Goal: Task Accomplishment & Management: Complete application form

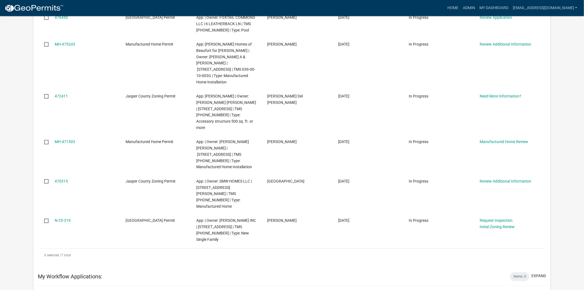
scroll to position [184, 0]
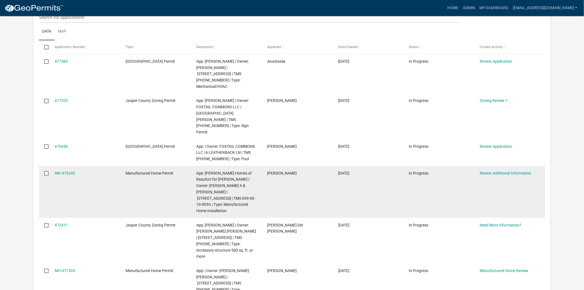
scroll to position [92, 0]
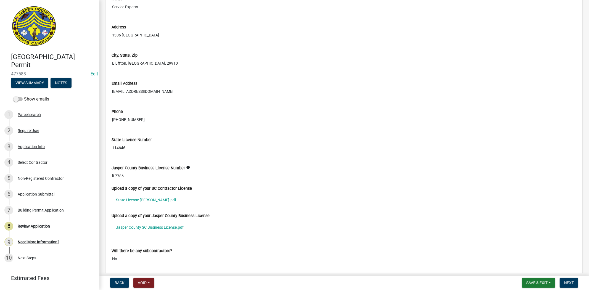
scroll to position [1410, 0]
click at [140, 201] on link "State License [PERSON_NAME].pdf" at bounding box center [343, 198] width 465 height 13
click at [180, 225] on link "Jasper County SC Business License.pdf" at bounding box center [343, 226] width 465 height 13
click at [169, 227] on link "Jasper County SC Business License.pdf" at bounding box center [343, 226] width 465 height 13
click at [136, 200] on link "State License Epperson.pdf" at bounding box center [343, 198] width 465 height 13
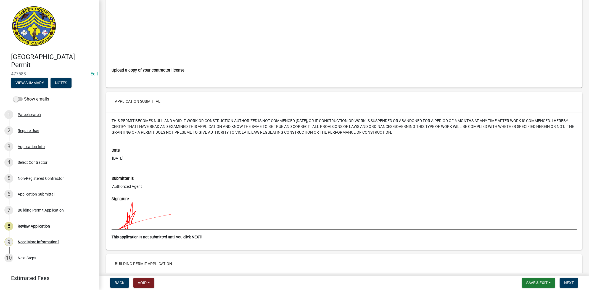
scroll to position [1947, 0]
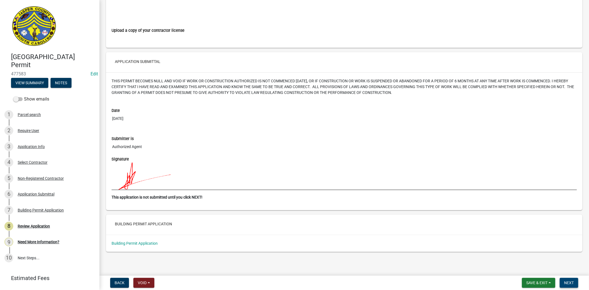
click at [565, 281] on span "Next" at bounding box center [569, 282] width 10 height 4
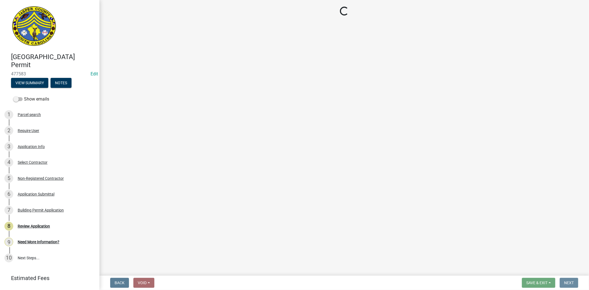
scroll to position [0, 0]
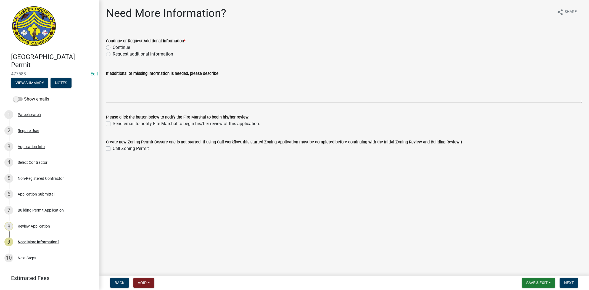
click at [113, 45] on label "Continue" at bounding box center [121, 47] width 17 height 7
click at [113, 45] on input "Continue" at bounding box center [115, 46] width 4 height 4
radio input "true"
click at [572, 283] on span "Next" at bounding box center [569, 282] width 10 height 4
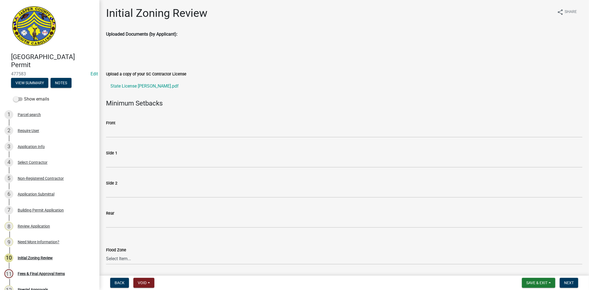
click at [119, 124] on div "Front" at bounding box center [344, 122] width 476 height 7
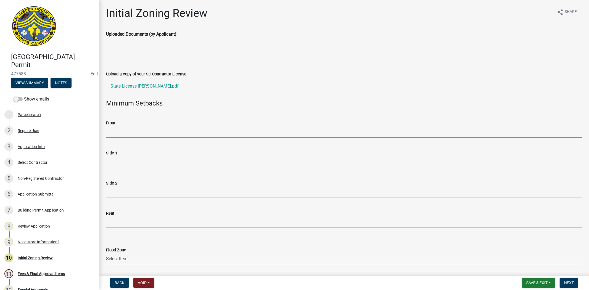
click at [118, 133] on input "Front" at bounding box center [344, 131] width 476 height 11
type input "N/A"
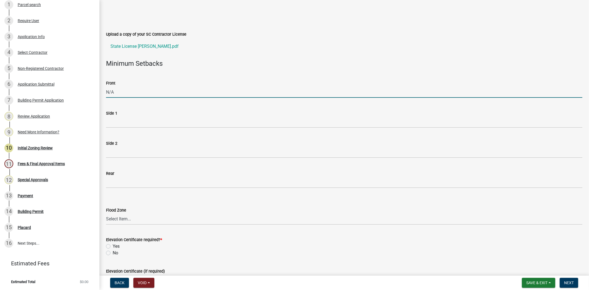
scroll to position [123, 0]
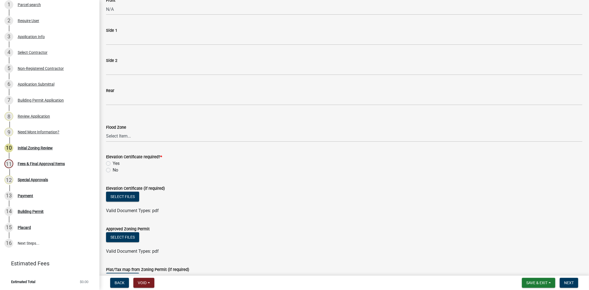
click at [113, 171] on label "No" at bounding box center [116, 170] width 6 height 7
click at [113, 170] on input "No" at bounding box center [115, 169] width 4 height 4
radio input "true"
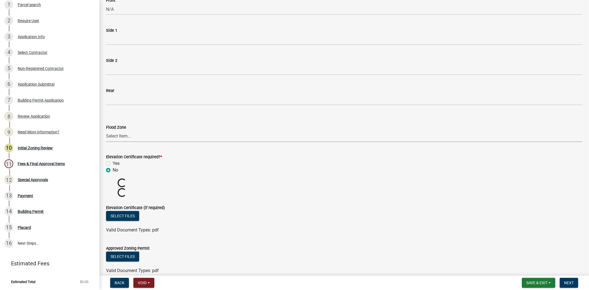
click at [123, 138] on select "Select Item... A AE X Shaded X N/A" at bounding box center [344, 136] width 476 height 11
click at [106, 131] on select "Select Item... A AE X Shaded X N/A" at bounding box center [344, 136] width 476 height 11
select select "61611ad6-14f2-499c-805c-58607f11e2fc"
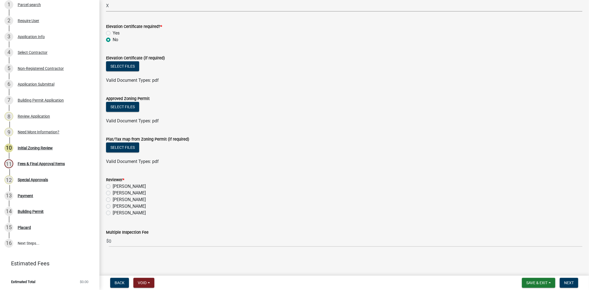
scroll to position [252, 0]
click at [113, 206] on label "Stephanie Oviedo" at bounding box center [129, 206] width 33 height 7
click at [113, 206] on input "Stephanie Oviedo" at bounding box center [115, 205] width 4 height 4
radio input "true"
click at [567, 285] on button "Next" at bounding box center [568, 283] width 18 height 10
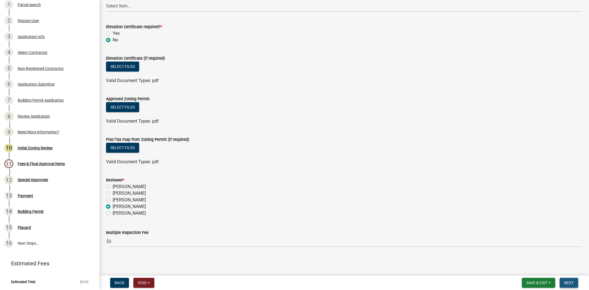
scroll to position [0, 0]
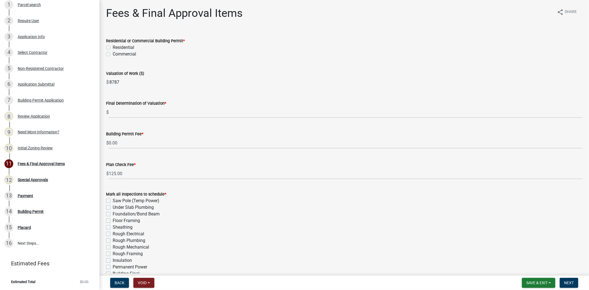
click at [113, 46] on label "Residential" at bounding box center [124, 47] width 22 height 7
click at [113, 46] on input "Residential" at bounding box center [115, 46] width 4 height 4
radio input "true"
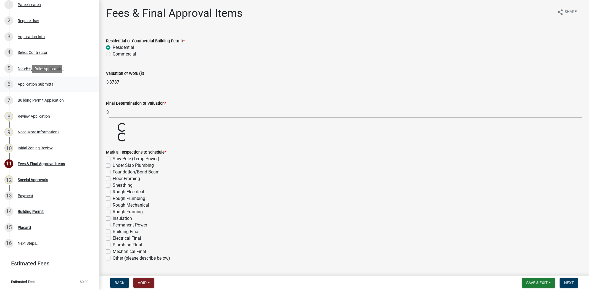
drag, startPoint x: 129, startPoint y: 87, endPoint x: 92, endPoint y: 86, distance: 36.7
click at [92, 86] on div "Jasper County Building Permit 477583 Edit View Summary Notes Show emails 1 Parc…" at bounding box center [294, 145] width 589 height 290
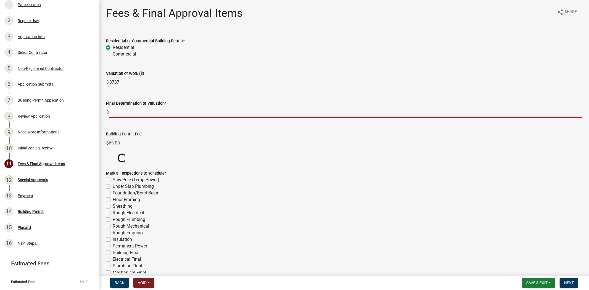
click at [148, 115] on input "text" at bounding box center [345, 112] width 473 height 11
paste input "8787"
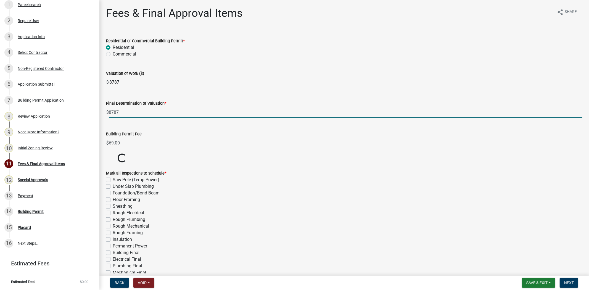
type input "8787"
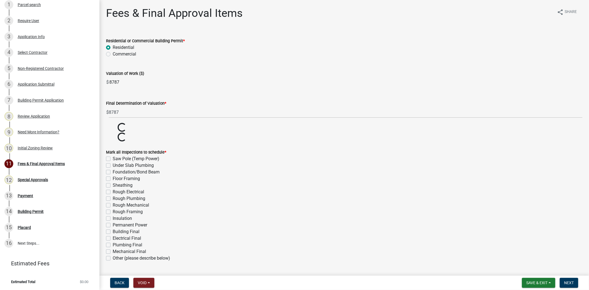
click at [201, 76] on div "Valuation of Work ($)" at bounding box center [344, 73] width 476 height 7
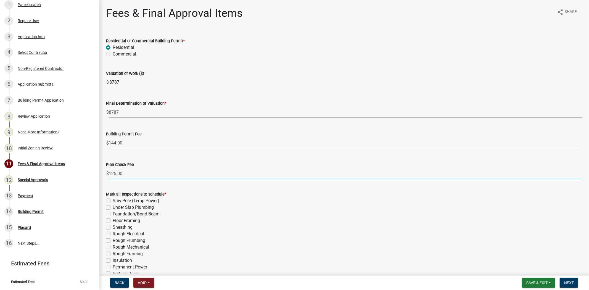
drag, startPoint x: 115, startPoint y: 172, endPoint x: 105, endPoint y: 172, distance: 9.9
click at [105, 172] on div "Plan Check Fee $ 125.00" at bounding box center [344, 166] width 484 height 26
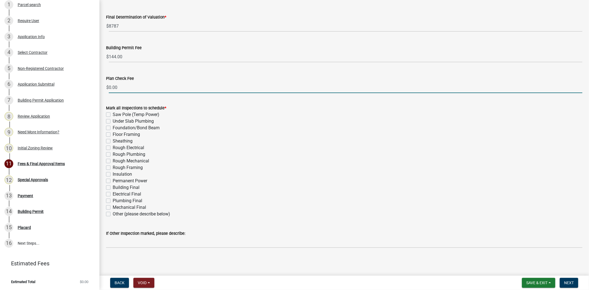
scroll to position [87, 0]
type input "0.00"
click at [113, 212] on label "Other (please describe below)" at bounding box center [141, 213] width 57 height 7
click at [113, 212] on input "Other (please describe below)" at bounding box center [115, 212] width 4 height 4
checkbox input "true"
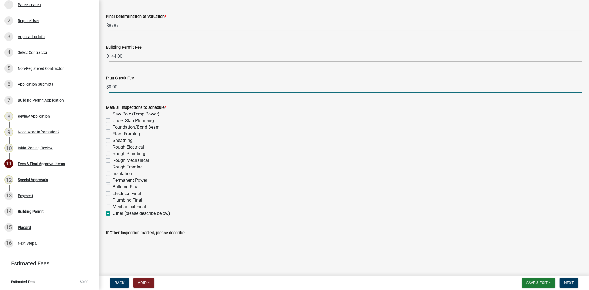
checkbox input "false"
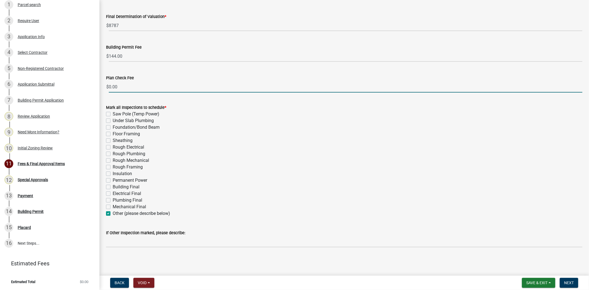
checkbox input "false"
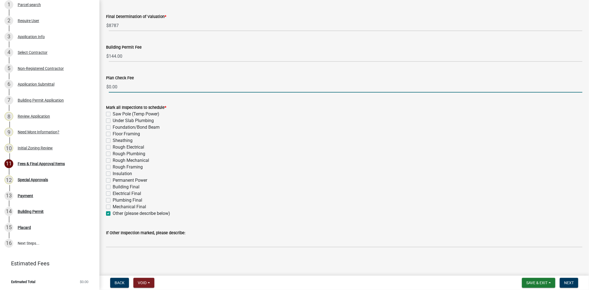
checkbox input "false"
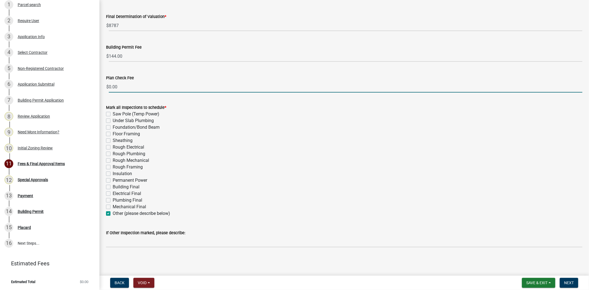
checkbox input "true"
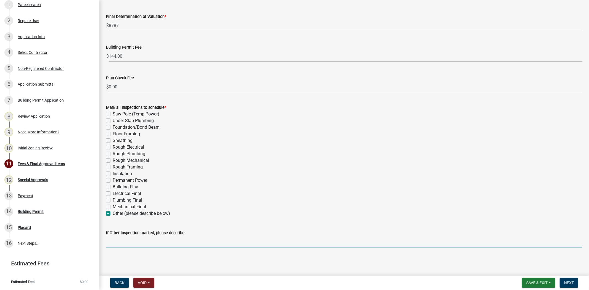
click at [125, 247] on input "If Other Inspection marked, please describe:" at bounding box center [344, 241] width 476 height 11
type input "Roofing Final"
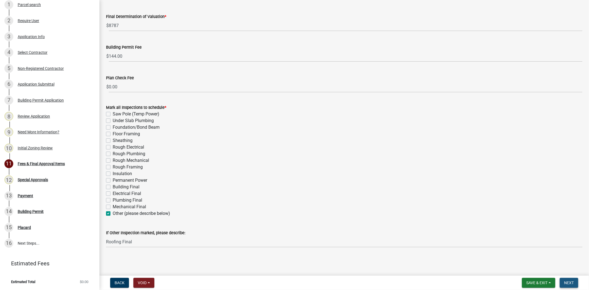
drag, startPoint x: 568, startPoint y: 282, endPoint x: 565, endPoint y: 283, distance: 3.3
click at [568, 282] on span "Next" at bounding box center [569, 282] width 10 height 4
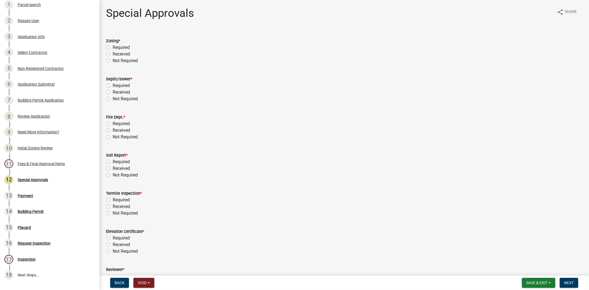
scroll to position [142, 0]
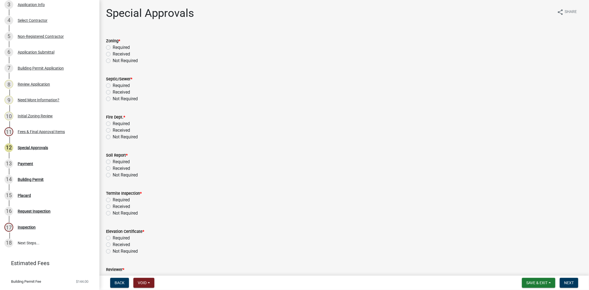
click at [113, 59] on label "Not Required" at bounding box center [125, 60] width 25 height 7
click at [113, 59] on input "Not Required" at bounding box center [115, 59] width 4 height 4
radio input "true"
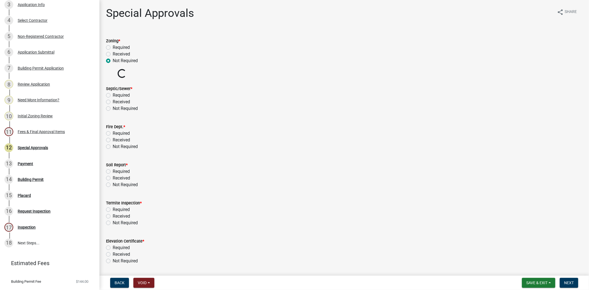
click at [113, 108] on label "Not Required" at bounding box center [125, 108] width 25 height 7
click at [113, 108] on input "Not Required" at bounding box center [115, 107] width 4 height 4
radio input "true"
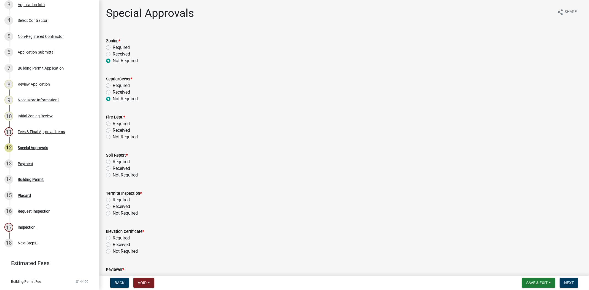
click at [113, 136] on label "Not Required" at bounding box center [125, 137] width 25 height 7
click at [113, 136] on input "Not Required" at bounding box center [115, 136] width 4 height 4
radio input "true"
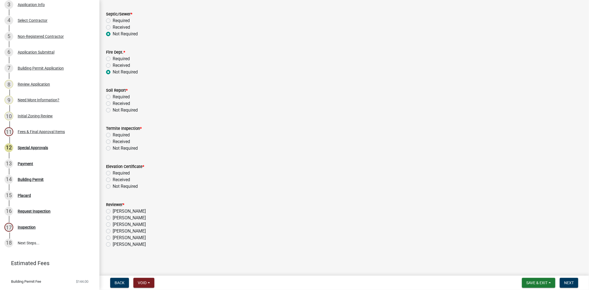
scroll to position [65, 0]
click at [113, 110] on label "Not Required" at bounding box center [125, 109] width 25 height 7
click at [113, 110] on input "Not Required" at bounding box center [115, 108] width 4 height 4
radio input "true"
click at [113, 146] on label "Not Required" at bounding box center [125, 147] width 25 height 7
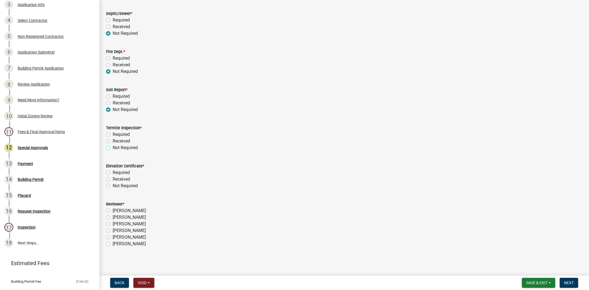
click at [113, 146] on input "Not Required" at bounding box center [115, 146] width 4 height 4
radio input "true"
click at [113, 184] on label "Not Required" at bounding box center [125, 185] width 25 height 7
click at [113, 184] on input "Not Required" at bounding box center [115, 184] width 4 height 4
radio input "true"
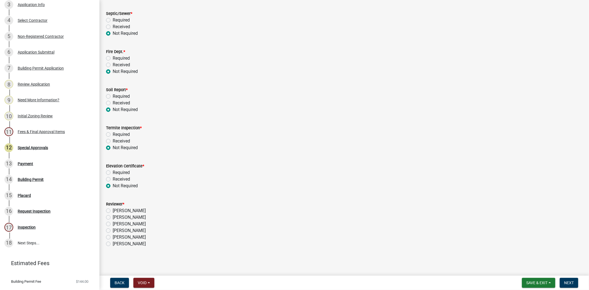
click at [113, 222] on label "Stephanie Oviedo" at bounding box center [129, 223] width 33 height 7
click at [113, 222] on input "Stephanie Oviedo" at bounding box center [115, 222] width 4 height 4
radio input "true"
click at [574, 285] on button "Next" at bounding box center [568, 283] width 18 height 10
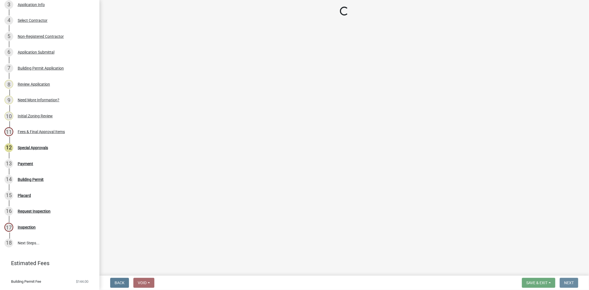
scroll to position [0, 0]
select select "3: 3"
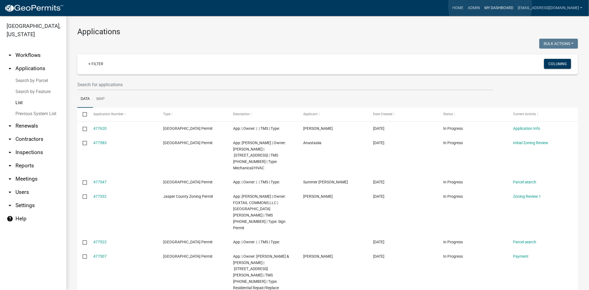
click at [490, 6] on link "My Dashboard" at bounding box center [498, 8] width 33 height 10
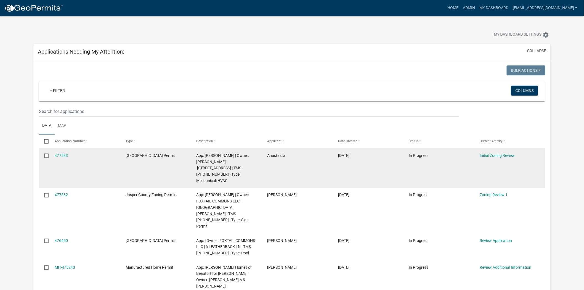
scroll to position [31, 0]
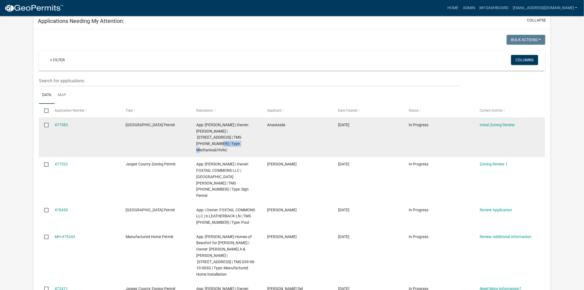
drag, startPoint x: 203, startPoint y: 144, endPoint x: 236, endPoint y: 136, distance: 33.8
click at [236, 136] on span "App: [PERSON_NAME] | Owner: [PERSON_NAME] | [STREET_ADDRESS] | TMS [PHONE_NUMBE…" at bounding box center [222, 138] width 53 height 30
copy span "085-00-02-033"
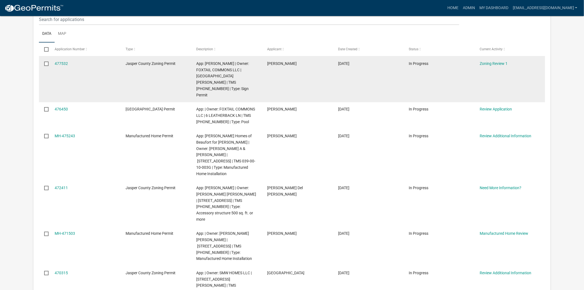
scroll to position [123, 0]
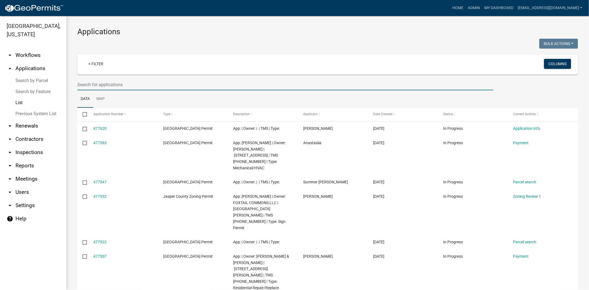
click at [99, 81] on input "text" at bounding box center [285, 84] width 416 height 11
paste input "[PHONE_NUMBER]"
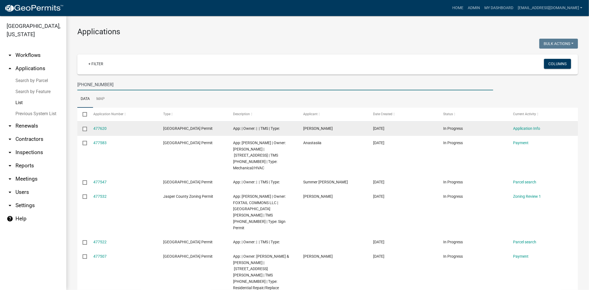
type input "085-00-06-052"
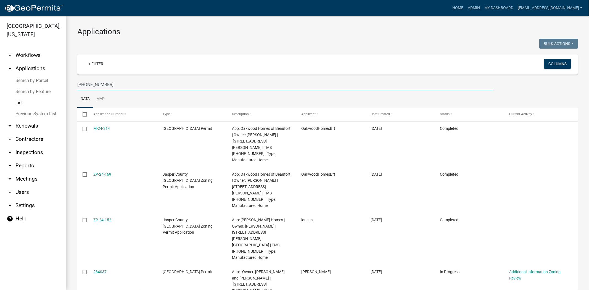
click at [108, 83] on input "085-00-06-052" at bounding box center [285, 84] width 416 height 11
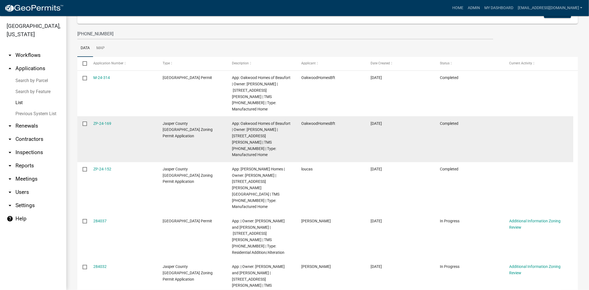
scroll to position [61, 0]
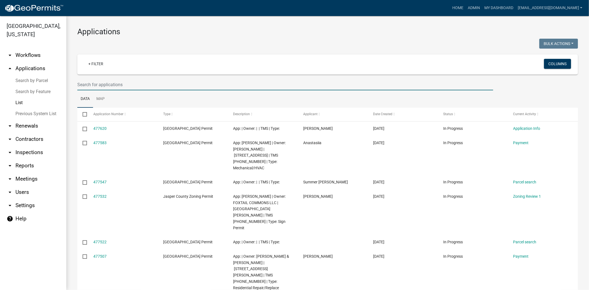
paste input "[PHONE_NUMBER]"
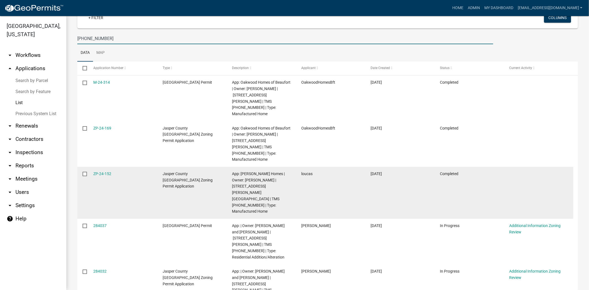
scroll to position [59, 0]
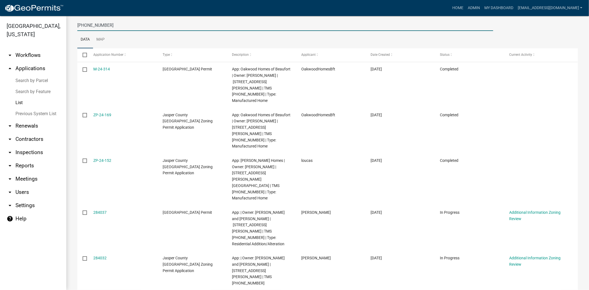
drag, startPoint x: 120, startPoint y: 24, endPoint x: 50, endPoint y: 38, distance: 70.8
click at [51, 38] on div "[GEOGRAPHIC_DATA], [US_STATE] arrow_drop_down Workflows List arrow_drop_up Appl…" at bounding box center [294, 153] width 589 height 274
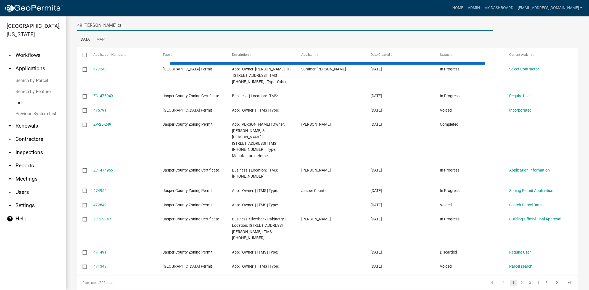
scroll to position [0, 0]
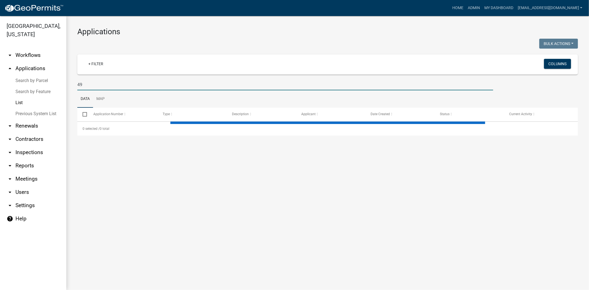
type input "4"
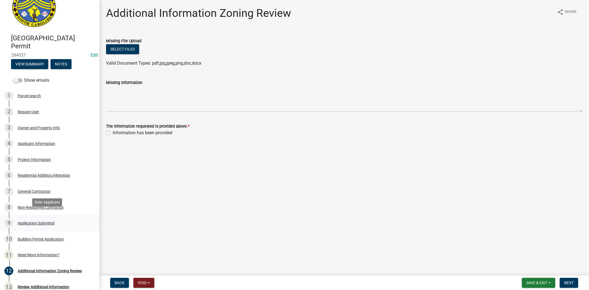
scroll to position [61, 0]
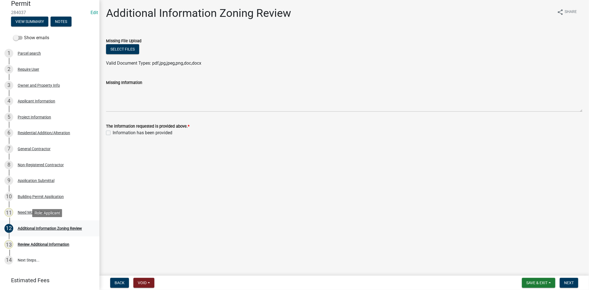
click at [47, 227] on div "Additional Information Zoning Review" at bounding box center [50, 228] width 64 height 4
click at [35, 208] on div "11 Need More Information?" at bounding box center [47, 212] width 86 height 9
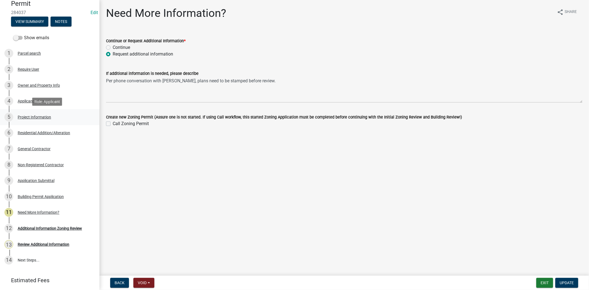
click at [34, 116] on div "Project Information" at bounding box center [34, 117] width 33 height 4
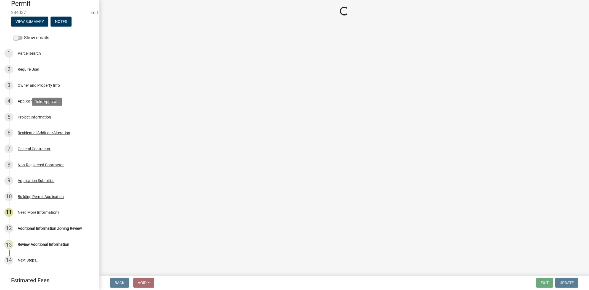
select select "4b7d28f2-ad6d-4146-a007-9cde64d4e27b"
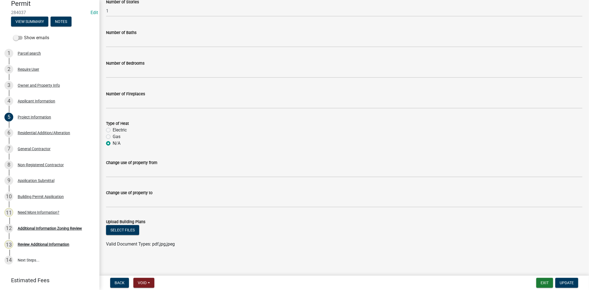
scroll to position [199, 0]
click at [25, 102] on div "Applicant Information" at bounding box center [37, 101] width 38 height 4
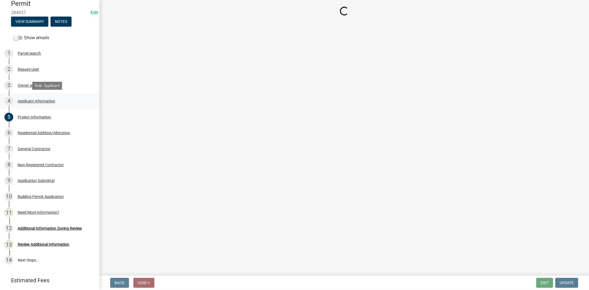
scroll to position [0, 0]
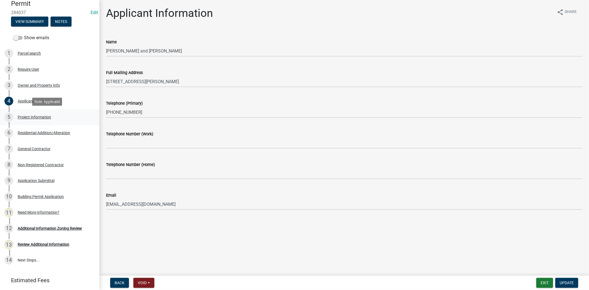
click at [34, 118] on div "Project Information" at bounding box center [34, 117] width 33 height 4
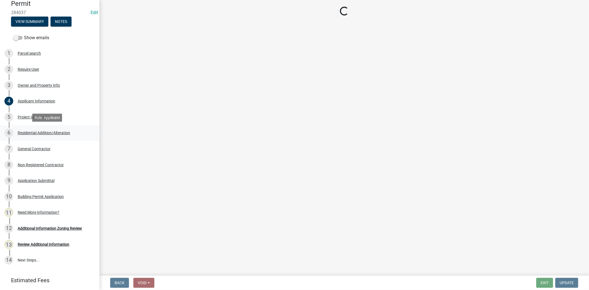
select select "4b7d28f2-ad6d-4146-a007-9cde64d4e27b"
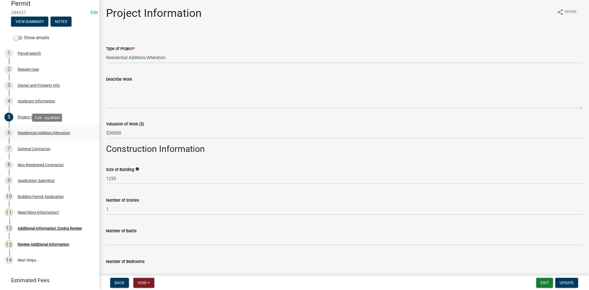
click at [34, 129] on div "6 Residential Addition/Alteration" at bounding box center [47, 132] width 86 height 9
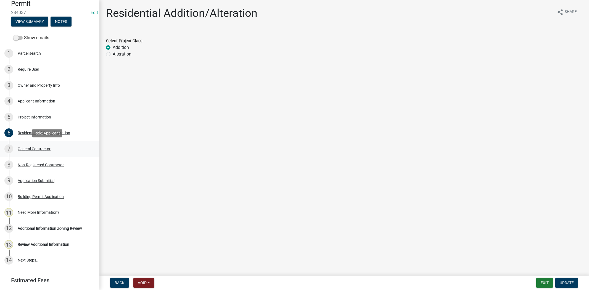
click at [42, 147] on div "General Contractor" at bounding box center [34, 149] width 33 height 4
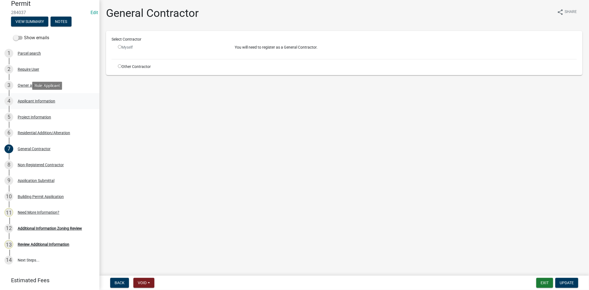
click at [45, 101] on div "Applicant Information" at bounding box center [37, 101] width 38 height 4
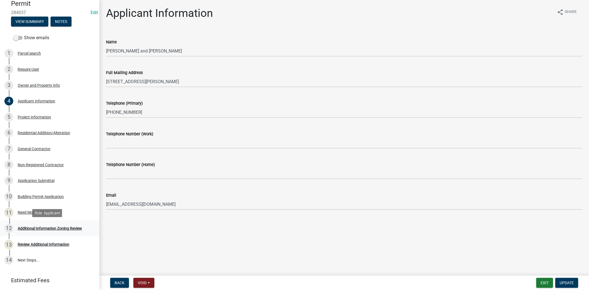
click at [28, 227] on div "Additional Information Zoning Review" at bounding box center [50, 228] width 64 height 4
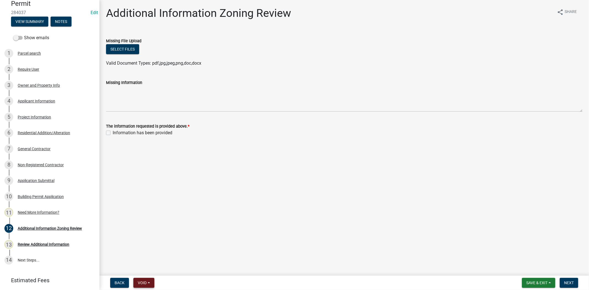
click at [142, 284] on span "Void" at bounding box center [142, 282] width 9 height 4
click at [38, 115] on div "Project Information" at bounding box center [34, 117] width 33 height 4
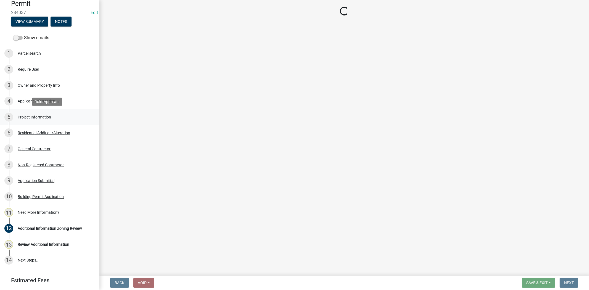
select select "4b7d28f2-ad6d-4146-a007-9cde64d4e27b"
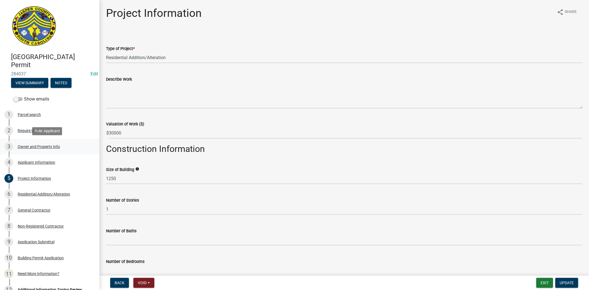
click at [51, 146] on div "Owner and Property Info" at bounding box center [39, 147] width 42 height 4
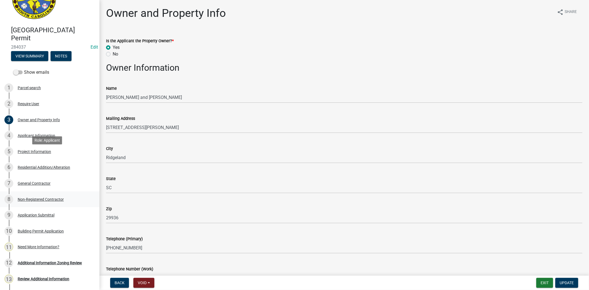
scroll to position [78, 0]
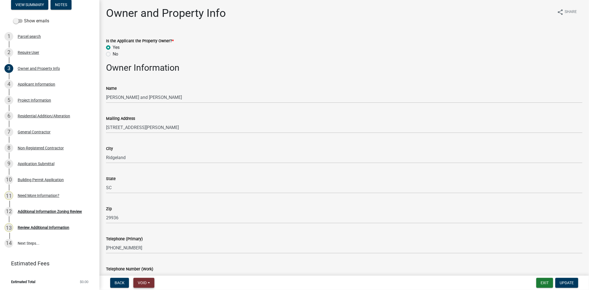
click at [145, 282] on span "Void" at bounding box center [142, 282] width 9 height 4
click at [149, 266] on button "Void" at bounding box center [155, 268] width 44 height 13
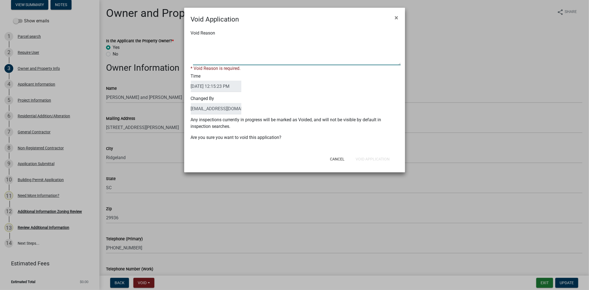
click at [253, 55] on textarea "Void Reason" at bounding box center [296, 52] width 207 height 28
type textarea "."
click at [369, 162] on div "Void Application × Void Reason * Void Reason is required. Time 09/12/2025 12:15…" at bounding box center [294, 90] width 221 height 164
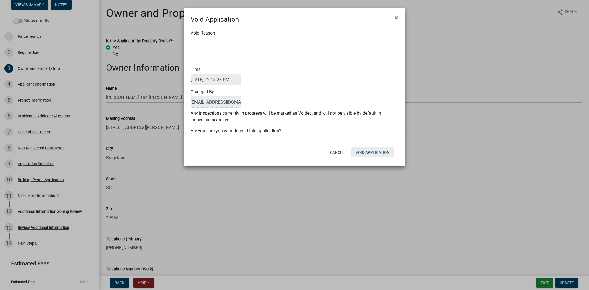
click at [370, 150] on button "Void Application" at bounding box center [372, 152] width 43 height 10
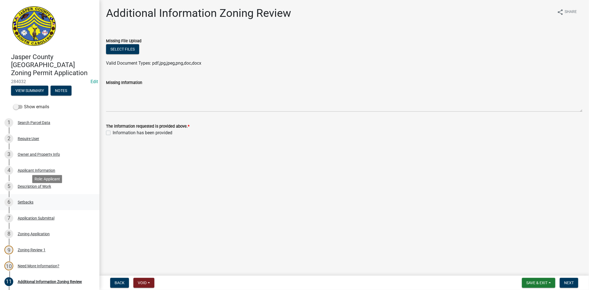
click at [28, 200] on div "Setbacks" at bounding box center [26, 202] width 16 height 4
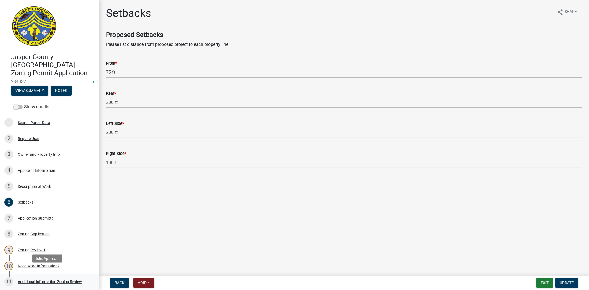
click at [35, 280] on div "Additional Information Zoning Review" at bounding box center [50, 282] width 64 height 4
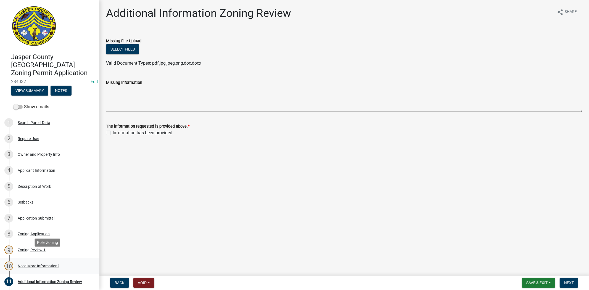
click at [48, 264] on div "Need More Information?" at bounding box center [39, 266] width 42 height 4
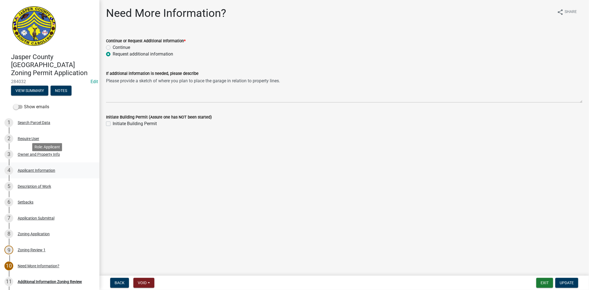
click at [45, 168] on div "Applicant Information" at bounding box center [37, 170] width 38 height 4
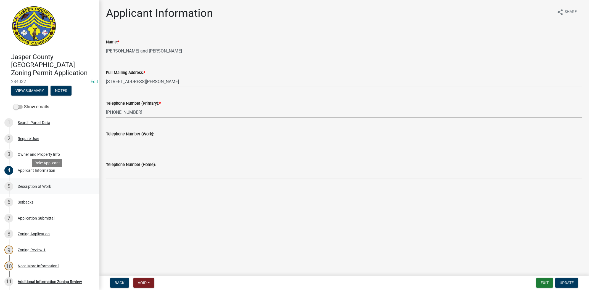
click at [38, 184] on div "Description of Work" at bounding box center [34, 186] width 33 height 4
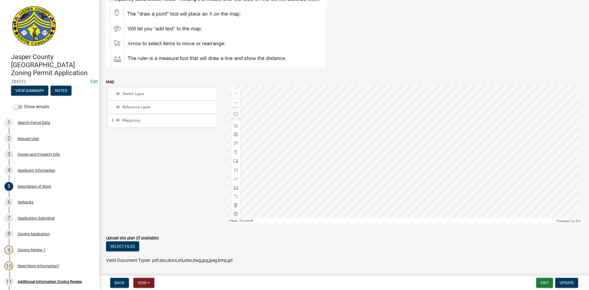
scroll to position [247, 0]
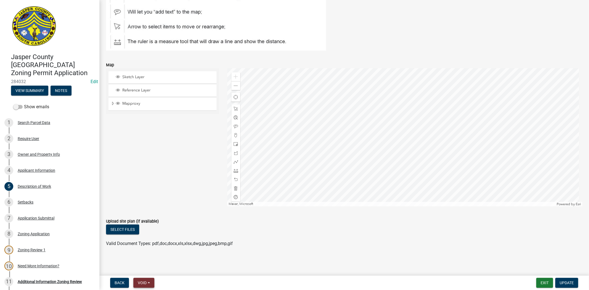
click at [148, 283] on button "Void" at bounding box center [143, 283] width 21 height 10
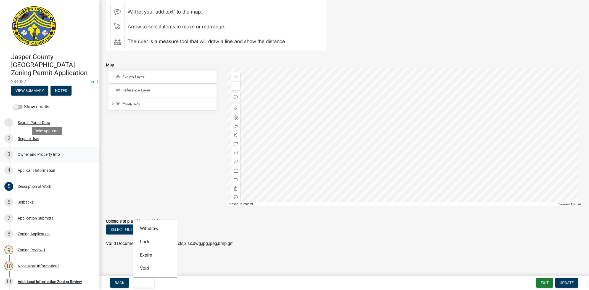
click at [42, 152] on div "Owner and Property Info" at bounding box center [39, 154] width 42 height 4
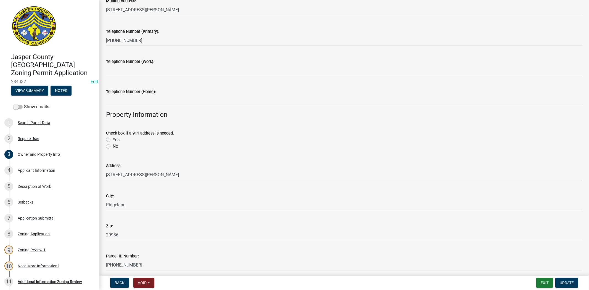
scroll to position [153, 0]
click at [143, 282] on span "Void" at bounding box center [142, 282] width 9 height 4
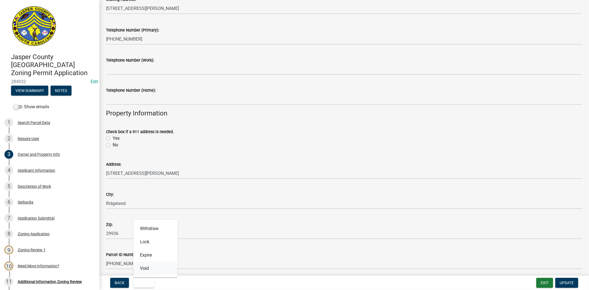
click at [150, 268] on button "Void" at bounding box center [155, 268] width 44 height 13
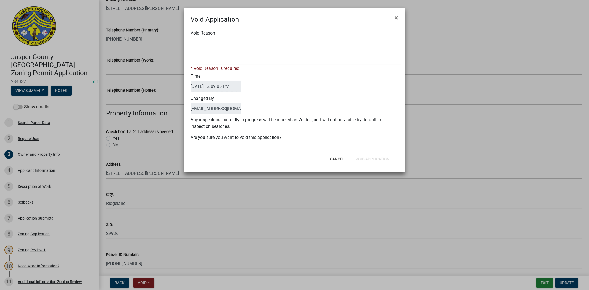
click at [270, 60] on textarea "Void Reason" at bounding box center [296, 52] width 207 height 28
type textarea "."
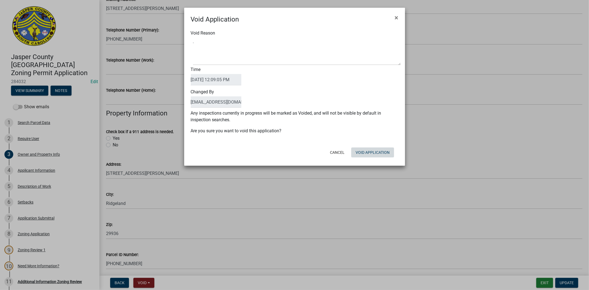
click at [373, 158] on div "Cancel Void Application" at bounding box center [330, 152] width 136 height 14
click at [365, 152] on button "Void Application" at bounding box center [372, 152] width 43 height 10
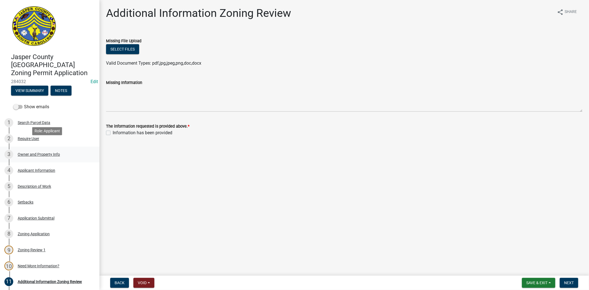
click at [28, 152] on div "Owner and Property Info" at bounding box center [39, 154] width 42 height 4
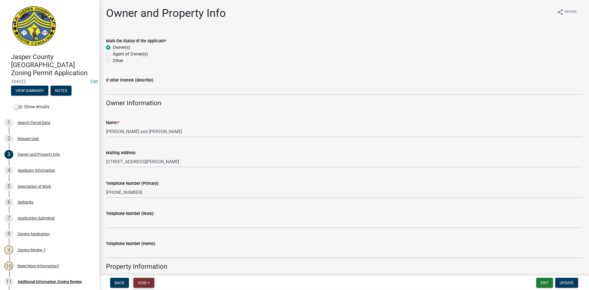
click at [148, 281] on button "Void" at bounding box center [143, 283] width 21 height 10
click at [150, 272] on button "Void" at bounding box center [155, 268] width 44 height 13
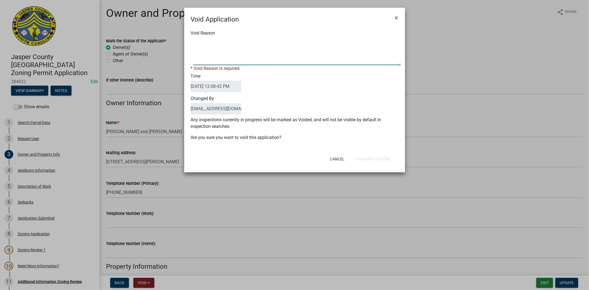
click at [250, 58] on textarea "Void Reason" at bounding box center [296, 52] width 207 height 28
type textarea "."
click at [385, 158] on div "Cancel Void Application" at bounding box center [330, 159] width 136 height 14
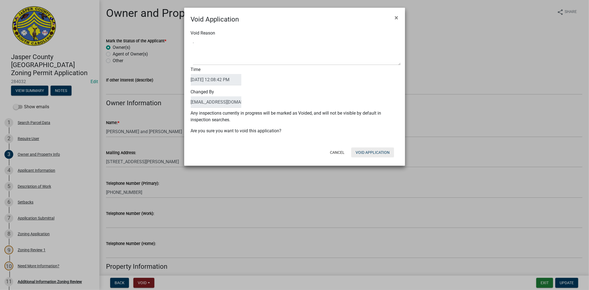
click at [384, 152] on button "Void Application" at bounding box center [372, 152] width 43 height 10
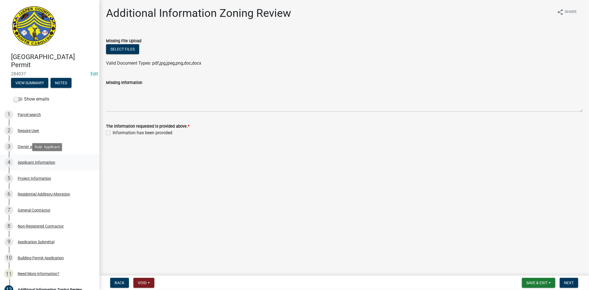
click at [39, 165] on div "4 Applicant Information" at bounding box center [47, 162] width 86 height 9
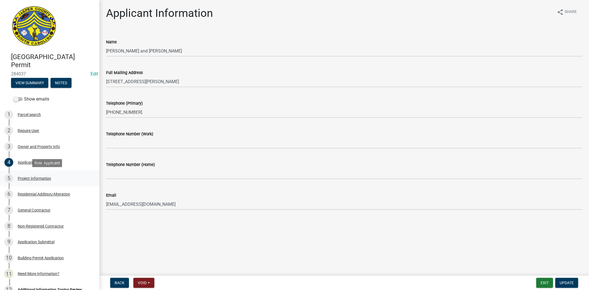
click at [46, 177] on div "Project Information" at bounding box center [34, 178] width 33 height 4
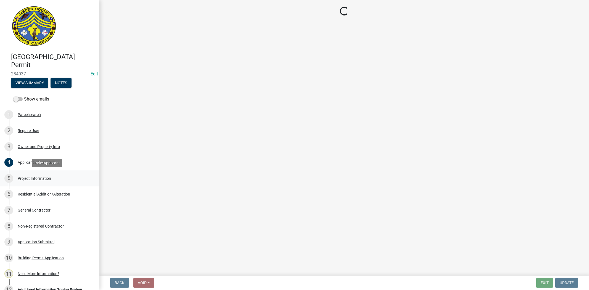
select select "4b7d28f2-ad6d-4146-a007-9cde64d4e27b"
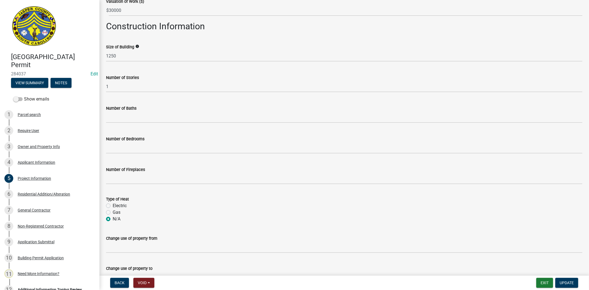
scroll to position [199, 0]
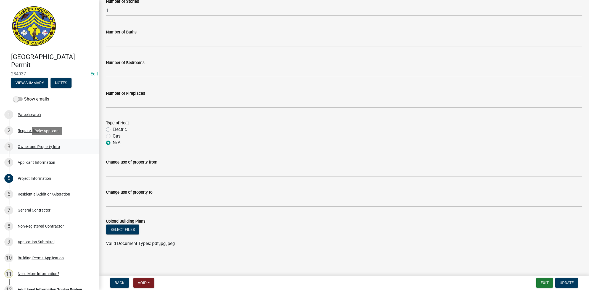
click at [58, 146] on div "Owner and Property Info" at bounding box center [39, 147] width 42 height 4
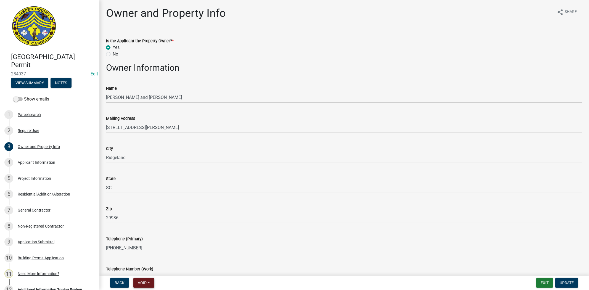
click at [142, 284] on button "Void" at bounding box center [143, 283] width 21 height 10
click at [151, 267] on button "Void" at bounding box center [155, 268] width 44 height 13
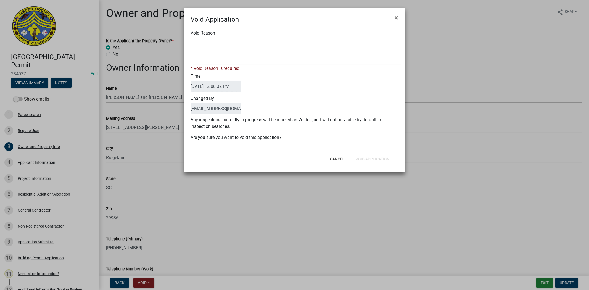
click at [289, 54] on textarea "Void Reason" at bounding box center [296, 52] width 207 height 28
type textarea "."
click at [358, 157] on button "Void Application" at bounding box center [372, 159] width 43 height 10
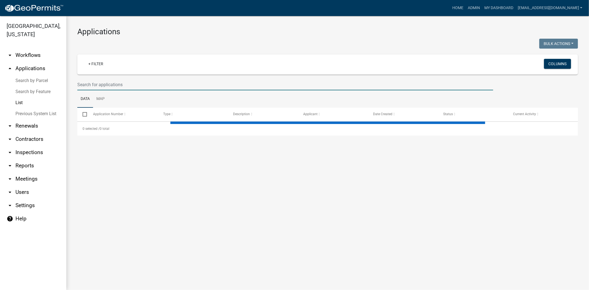
drag, startPoint x: 168, startPoint y: 87, endPoint x: 156, endPoint y: 84, distance: 11.8
click at [168, 87] on input "text" at bounding box center [285, 84] width 416 height 11
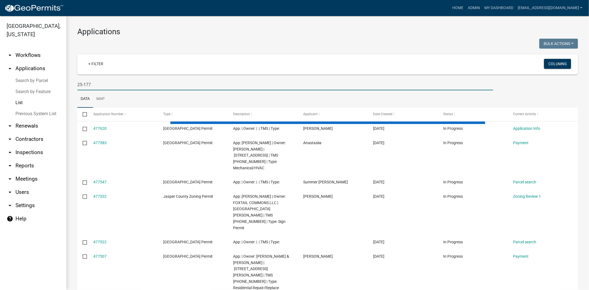
type input "25-177"
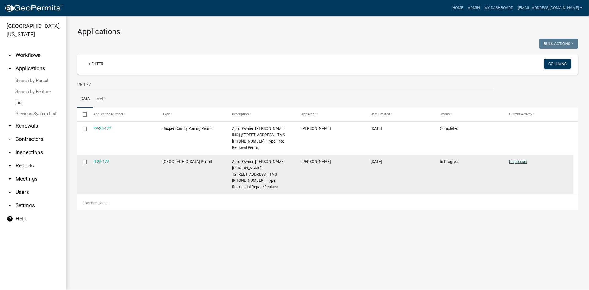
click at [517, 162] on link "Inspection" at bounding box center [518, 161] width 18 height 4
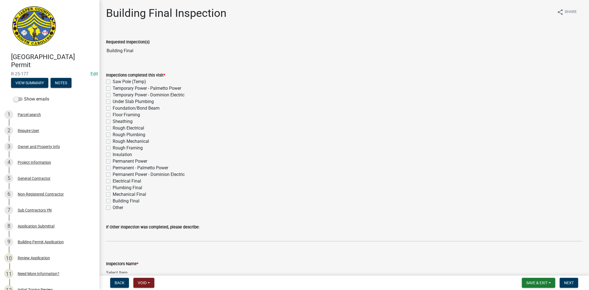
click at [113, 208] on label "Other" at bounding box center [118, 207] width 10 height 7
click at [113, 208] on input "Other" at bounding box center [115, 206] width 4 height 4
checkbox input "true"
checkbox input "false"
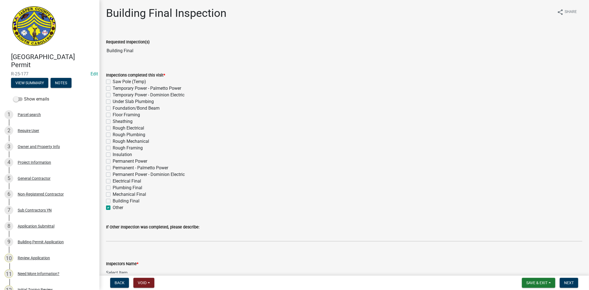
checkbox input "false"
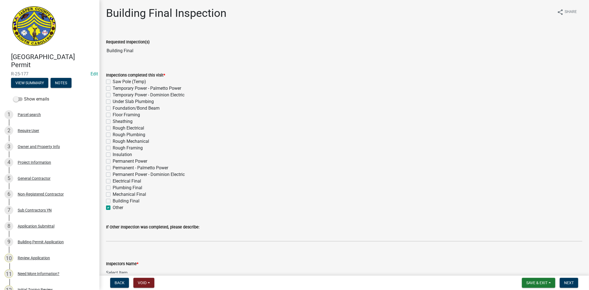
checkbox input "false"
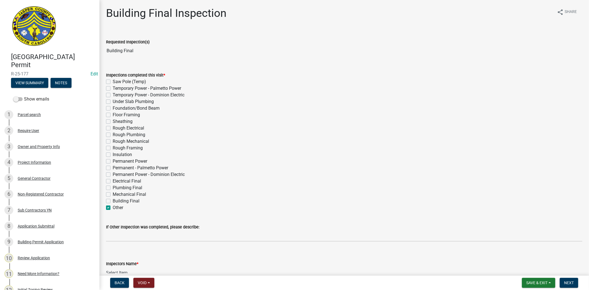
checkbox input "false"
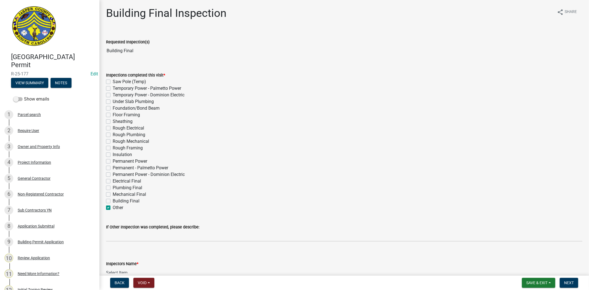
checkbox input "false"
checkbox input "true"
click at [34, 161] on div "Project Information" at bounding box center [34, 162] width 33 height 4
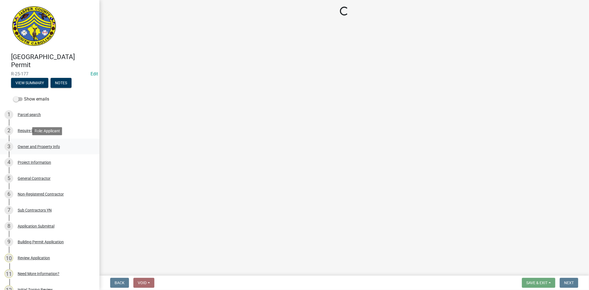
click at [42, 146] on div "Owner and Property Info" at bounding box center [39, 147] width 42 height 4
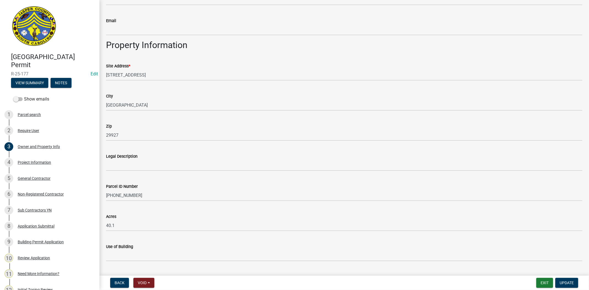
scroll to position [320, 0]
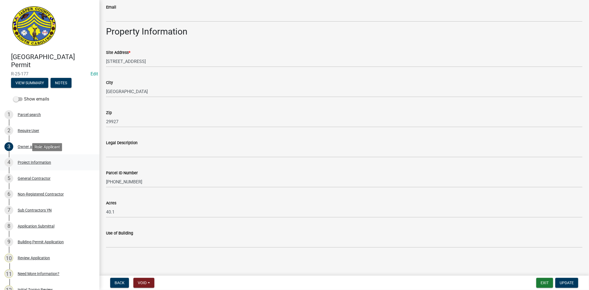
click at [42, 163] on div "Project Information" at bounding box center [34, 162] width 33 height 4
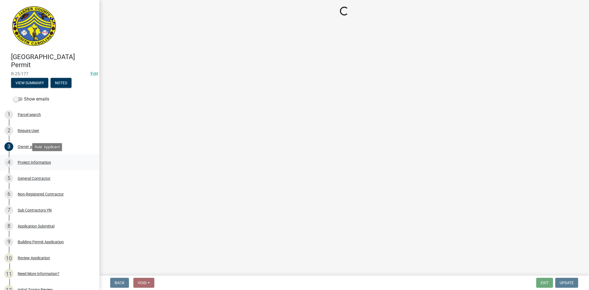
scroll to position [0, 0]
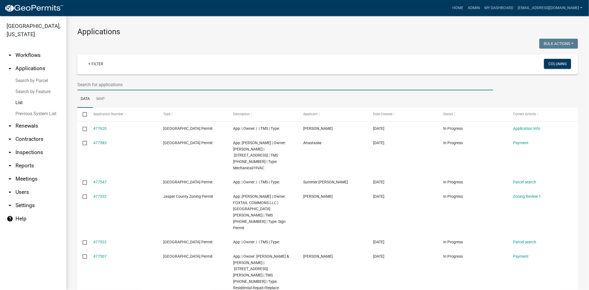
click at [143, 86] on input "text" at bounding box center [285, 84] width 416 height 11
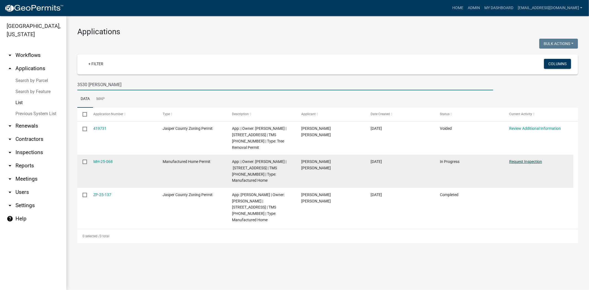
type input "3530 morgan"
click at [521, 163] on link "Request Inspection" at bounding box center [525, 161] width 33 height 4
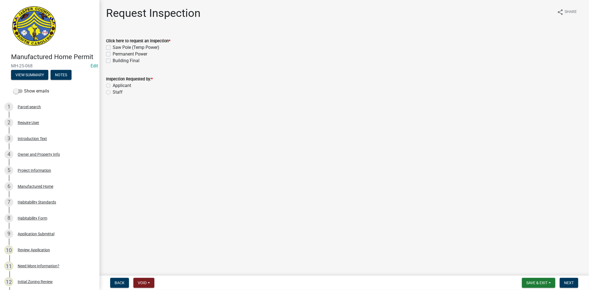
click at [113, 62] on label "Building Final" at bounding box center [126, 60] width 27 height 7
click at [113, 61] on input "Building Final" at bounding box center [115, 59] width 4 height 4
checkbox input "true"
checkbox input "false"
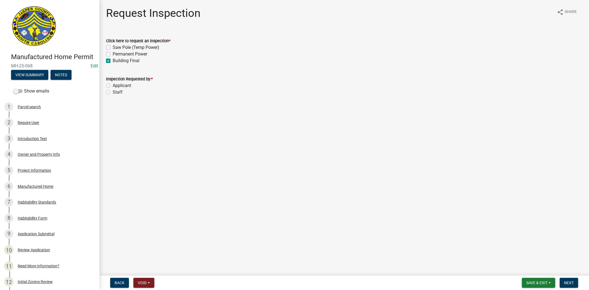
checkbox input "true"
click at [113, 55] on label "Permanent Power" at bounding box center [130, 54] width 34 height 7
click at [113, 54] on input "Permanent Power" at bounding box center [115, 53] width 4 height 4
checkbox input "true"
checkbox input "false"
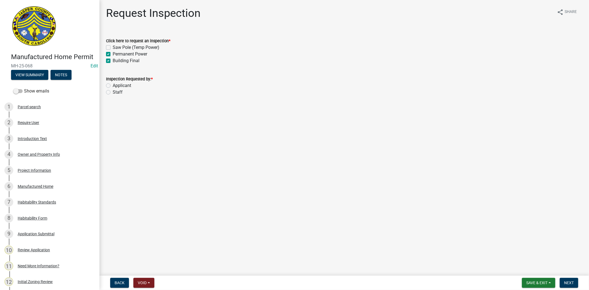
checkbox input "true"
click at [113, 86] on label "Applicant" at bounding box center [122, 85] width 18 height 7
click at [113, 86] on input "Applicant" at bounding box center [115, 84] width 4 height 4
radio input "true"
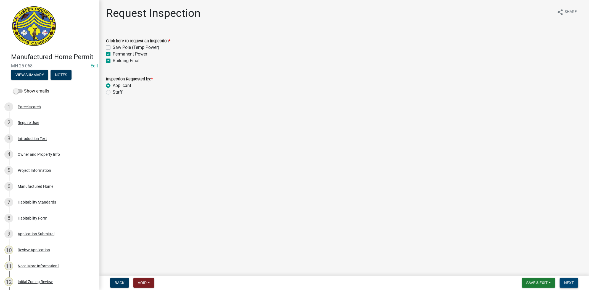
click at [573, 282] on button "Next" at bounding box center [568, 283] width 18 height 10
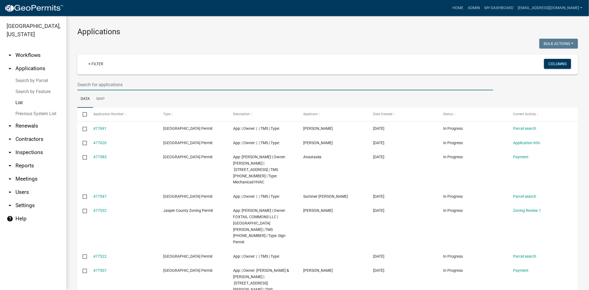
click at [166, 84] on input "text" at bounding box center [285, 84] width 416 height 11
type input "25-109"
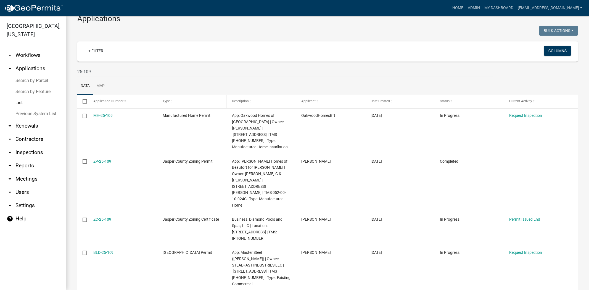
scroll to position [22, 0]
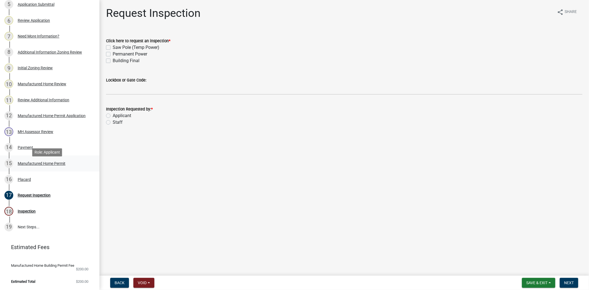
scroll to position [177, 0]
click at [31, 163] on div "15 Manufactured Home Permit" at bounding box center [47, 163] width 86 height 9
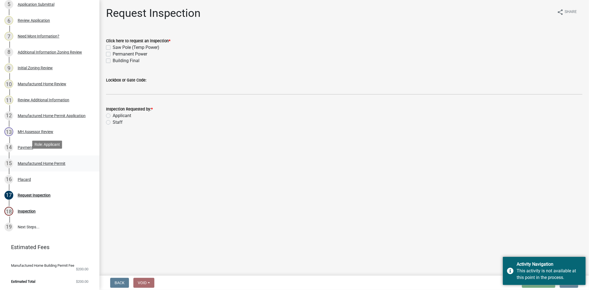
click at [61, 161] on div "Manufactured Home Permit" at bounding box center [42, 163] width 48 height 4
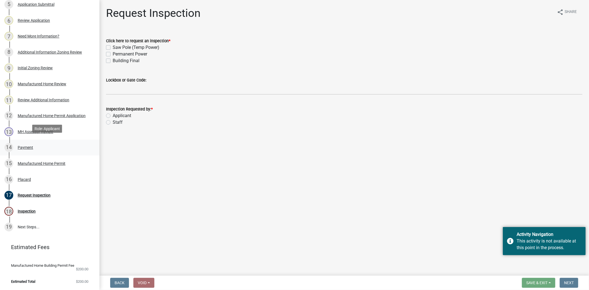
click at [28, 145] on div "Payment" at bounding box center [25, 147] width 15 height 4
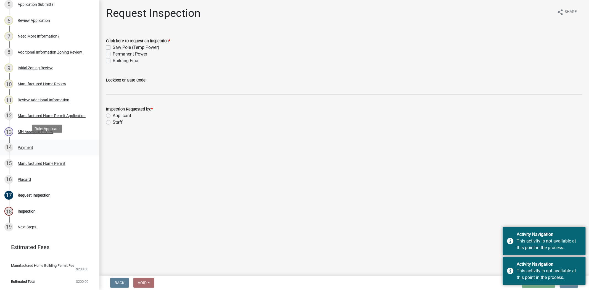
click at [28, 145] on div "Payment" at bounding box center [25, 147] width 15 height 4
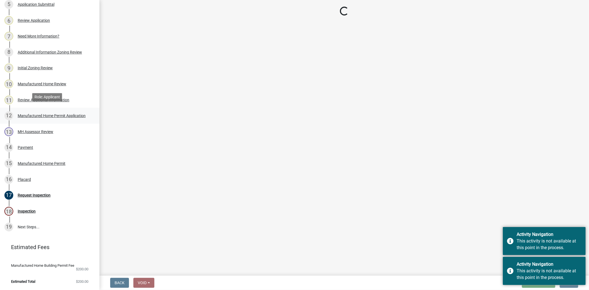
click at [39, 111] on div "12 Manufactured Home Permit Application" at bounding box center [47, 115] width 86 height 9
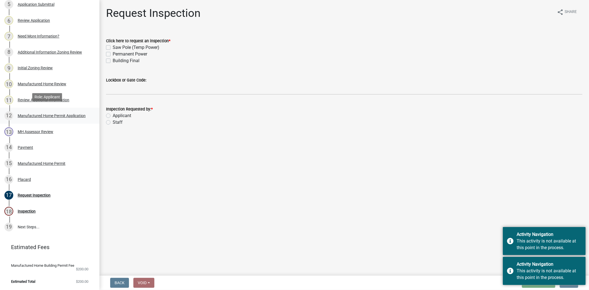
click at [39, 114] on div "Manufactured Home Permit Application" at bounding box center [52, 116] width 68 height 4
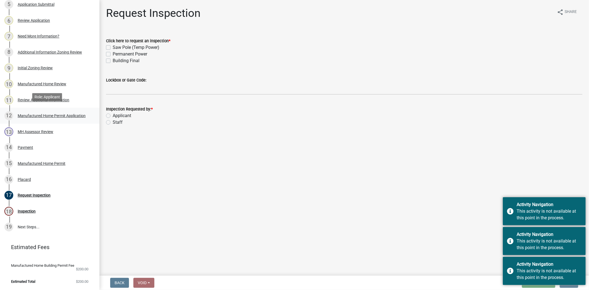
click at [39, 114] on div "Manufactured Home Permit Application" at bounding box center [52, 116] width 68 height 4
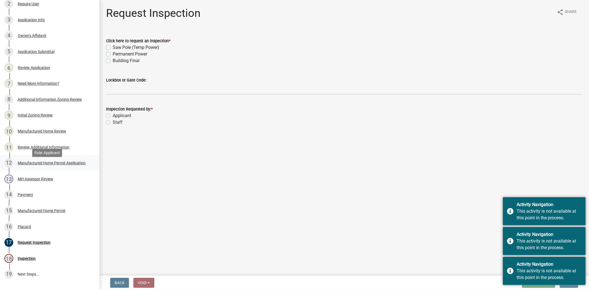
scroll to position [116, 0]
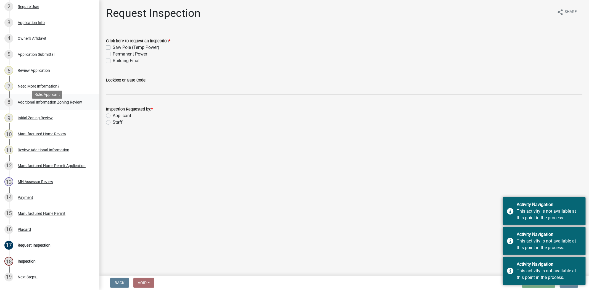
click at [42, 107] on div "8 Additional Information Zoning Review" at bounding box center [47, 102] width 86 height 9
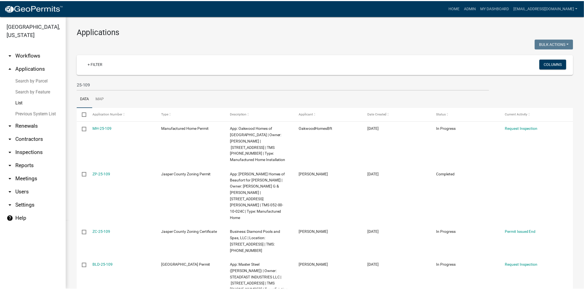
scroll to position [22, 0]
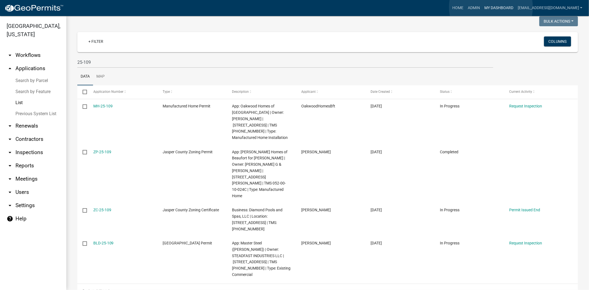
click at [491, 7] on link "My Dashboard" at bounding box center [498, 8] width 33 height 10
